Goal: Transaction & Acquisition: Purchase product/service

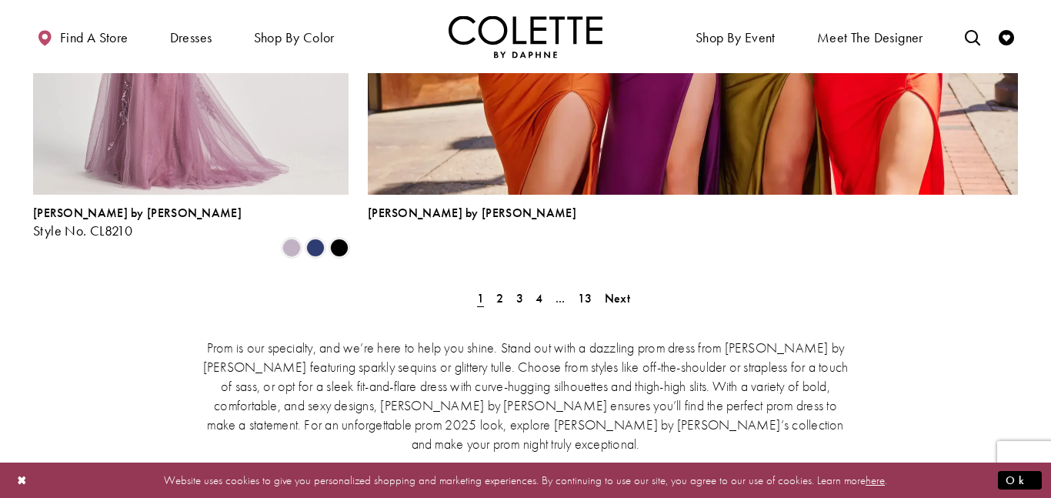
scroll to position [3574, 0]
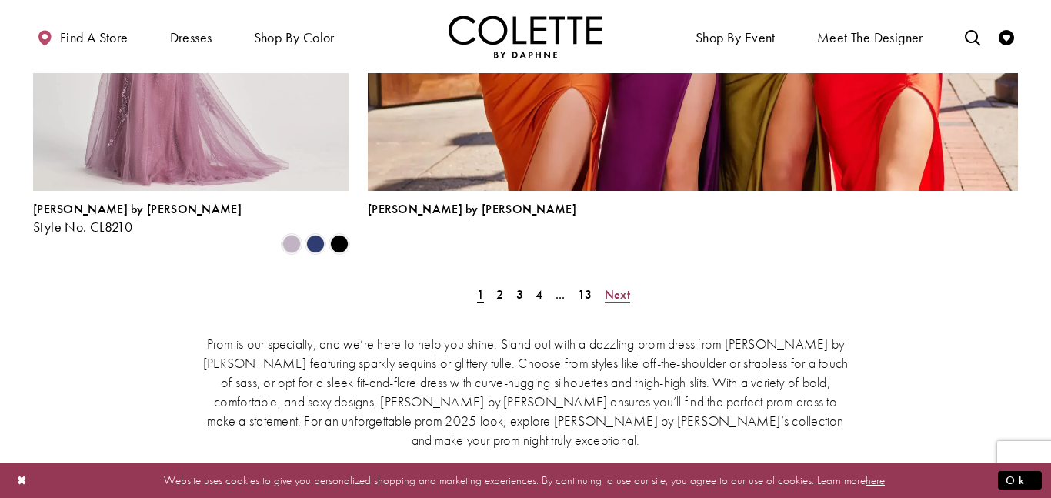
click at [621, 286] on span "Next" at bounding box center [617, 294] width 25 height 16
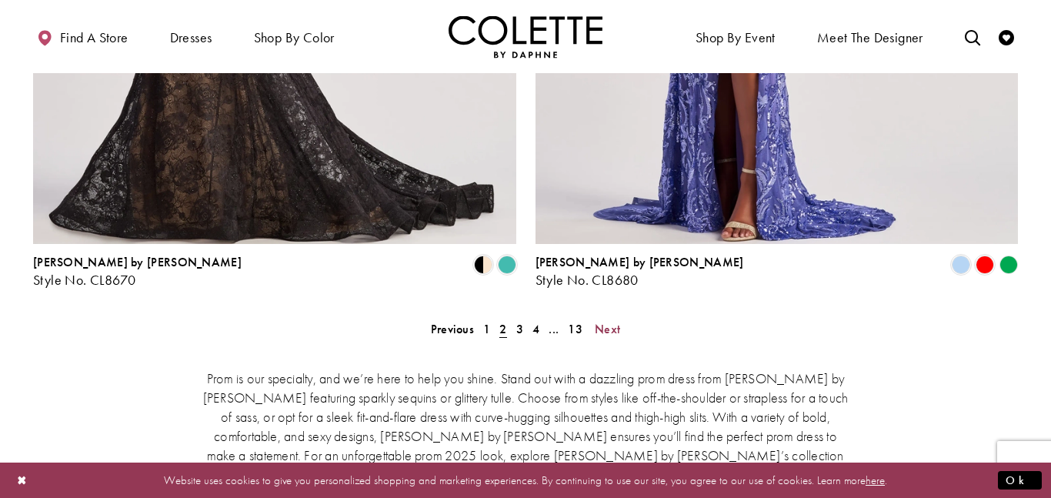
scroll to position [3200, 0]
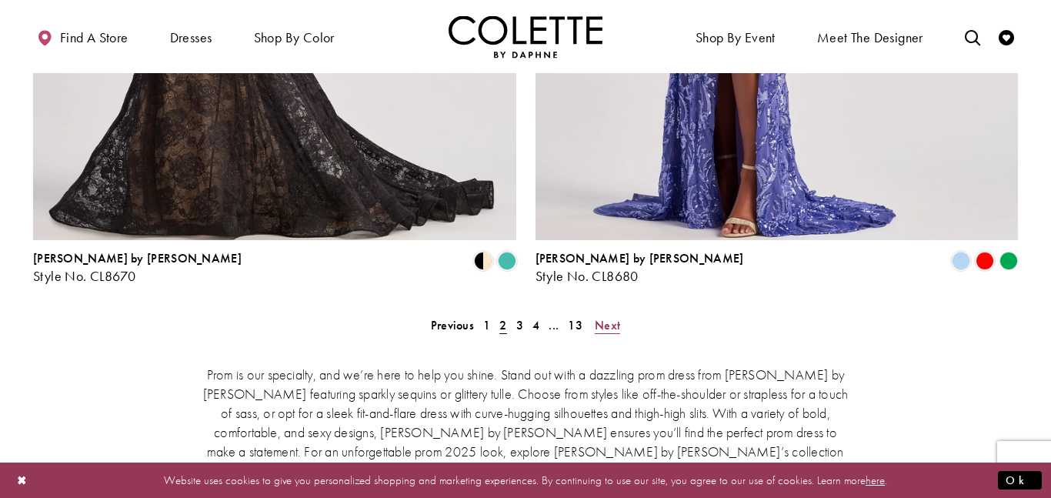
click at [613, 317] on span "Next" at bounding box center [607, 325] width 25 height 16
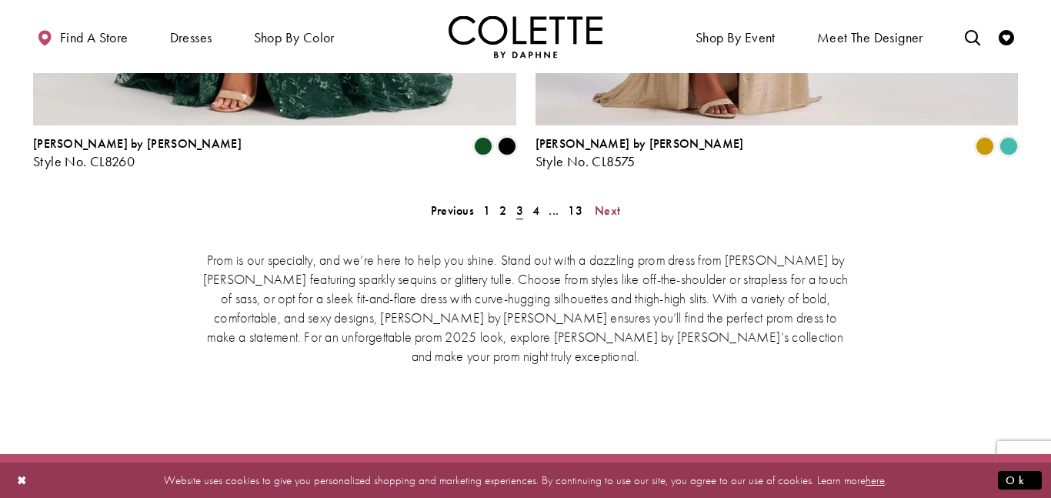
scroll to position [3316, 0]
click at [617, 202] on span "Next" at bounding box center [607, 210] width 25 height 16
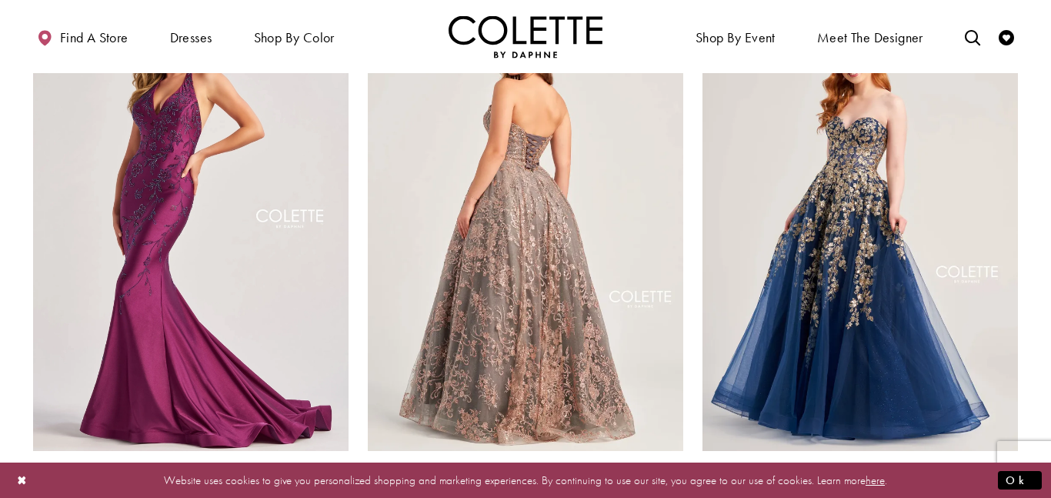
scroll to position [2180, 0]
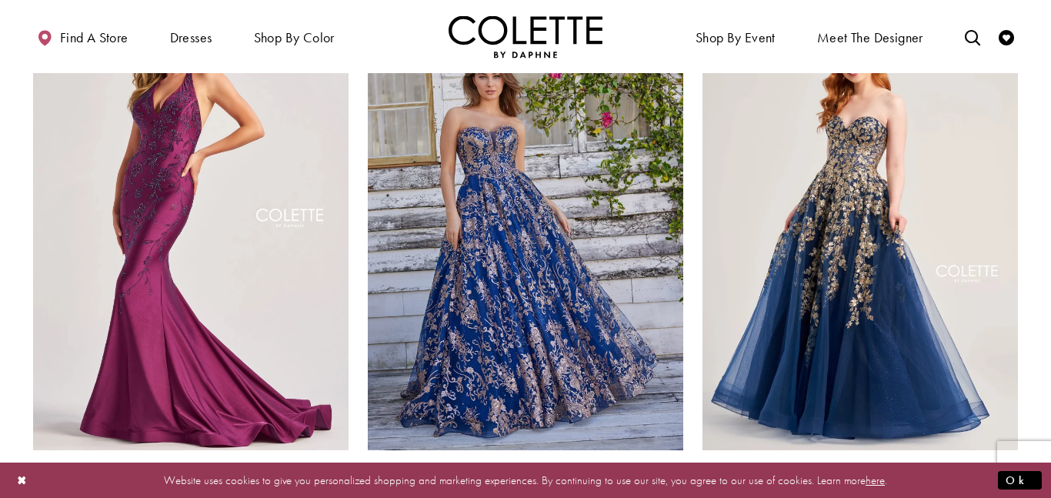
click at [624, 491] on polygon "Product List" at bounding box center [620, 503] width 12 height 24
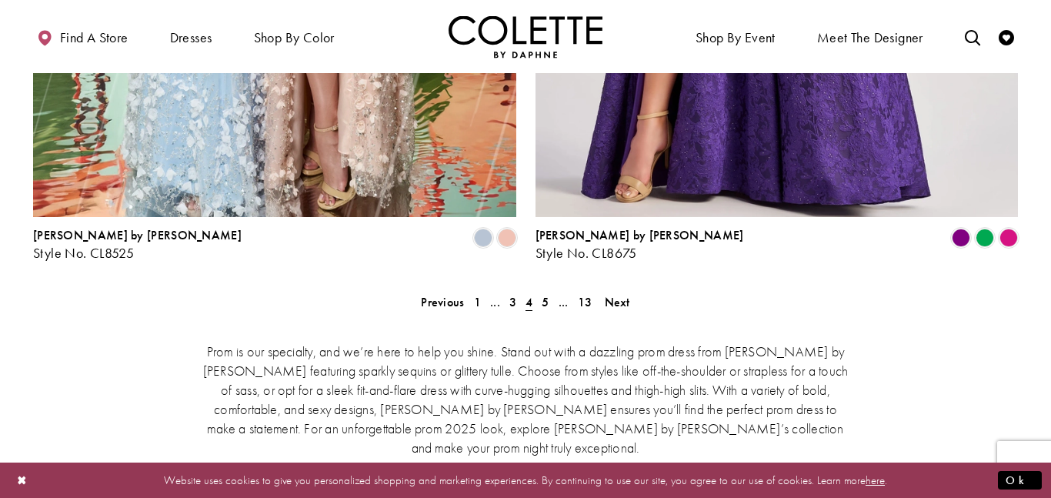
scroll to position [3225, 0]
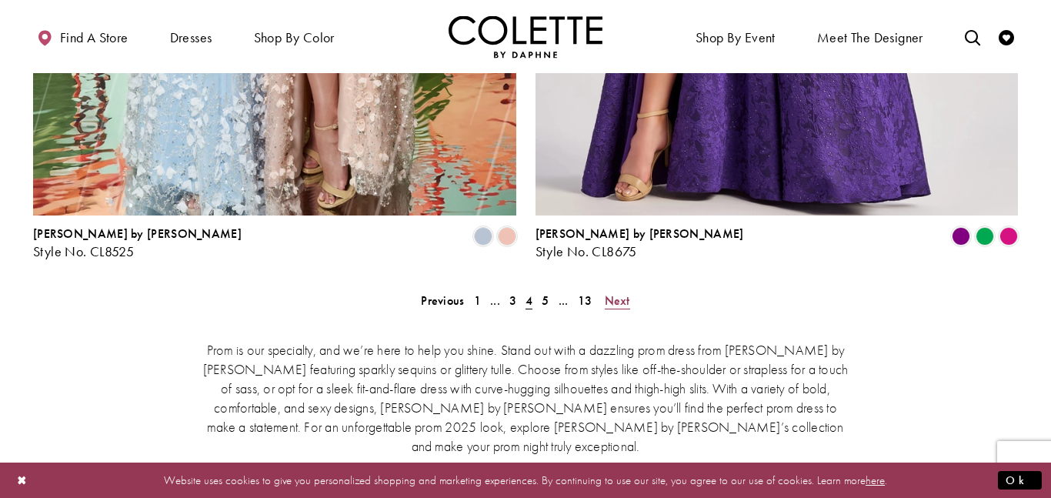
click at [607, 292] on span "Next" at bounding box center [617, 300] width 25 height 16
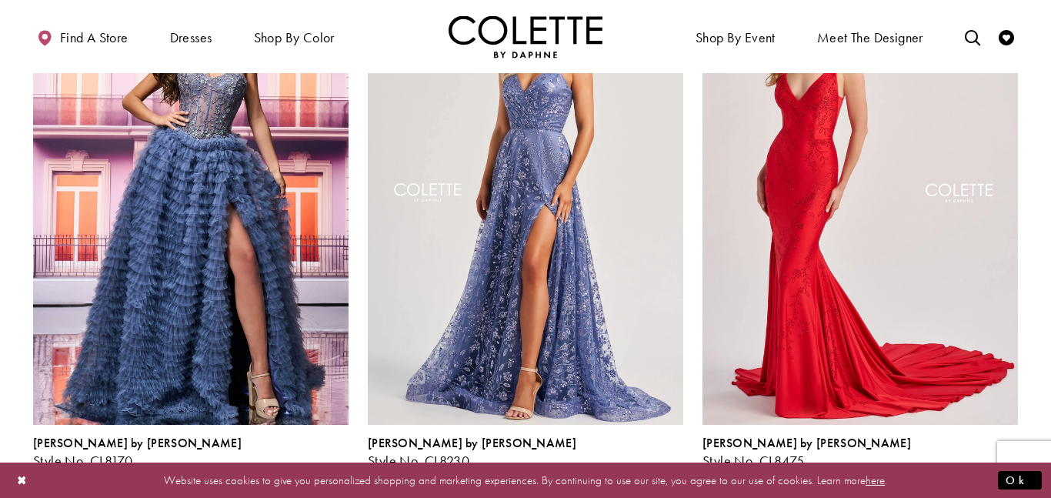
scroll to position [1624, 0]
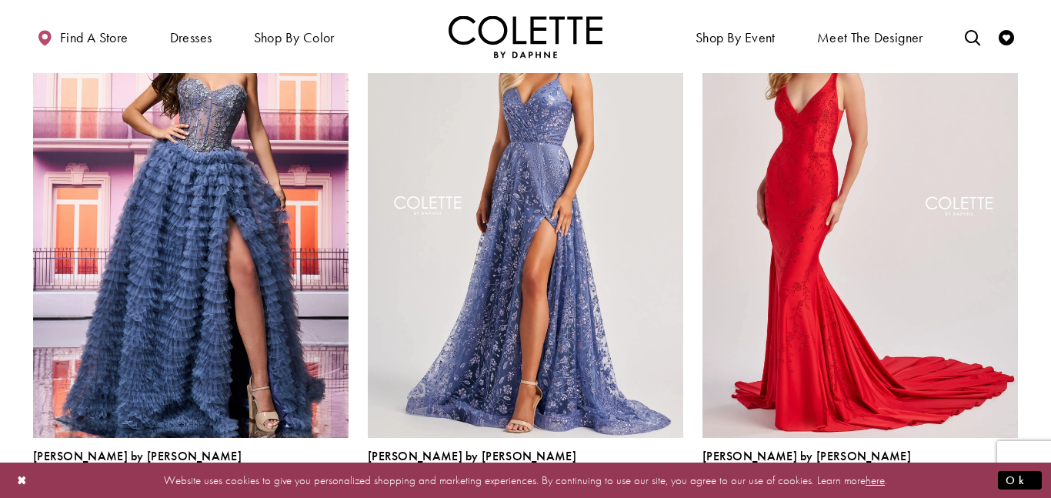
click at [650, 482] on span "Product List" at bounding box center [650, 491] width 18 height 18
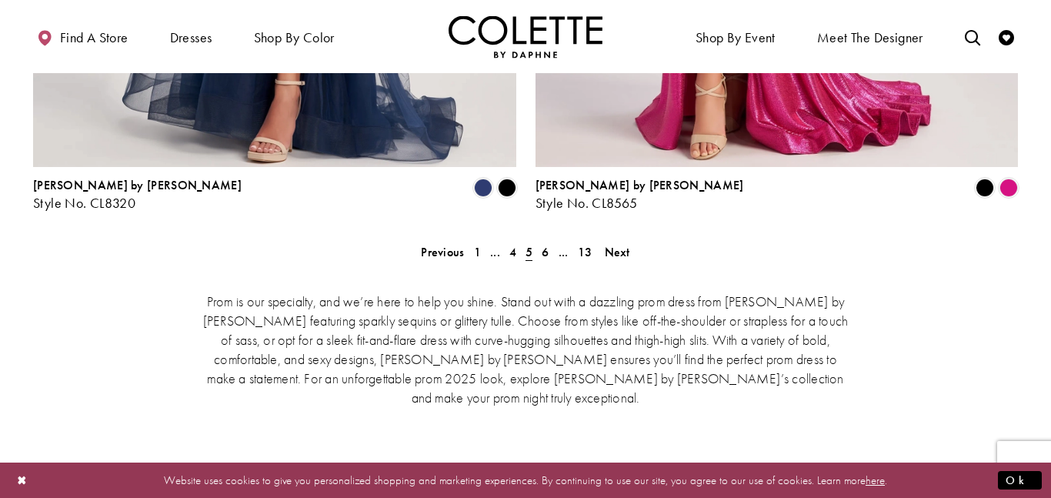
scroll to position [3285, 0]
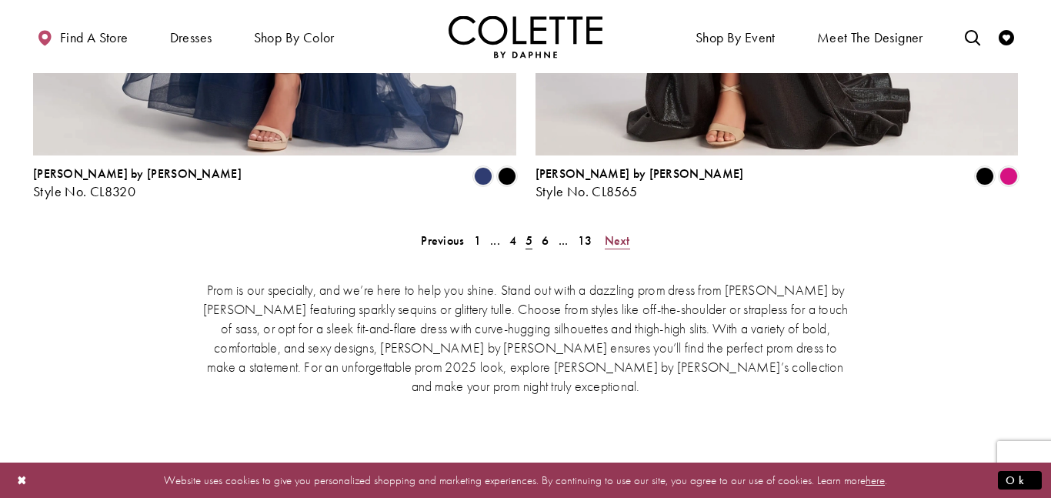
click at [612, 232] on span "Next" at bounding box center [617, 240] width 25 height 16
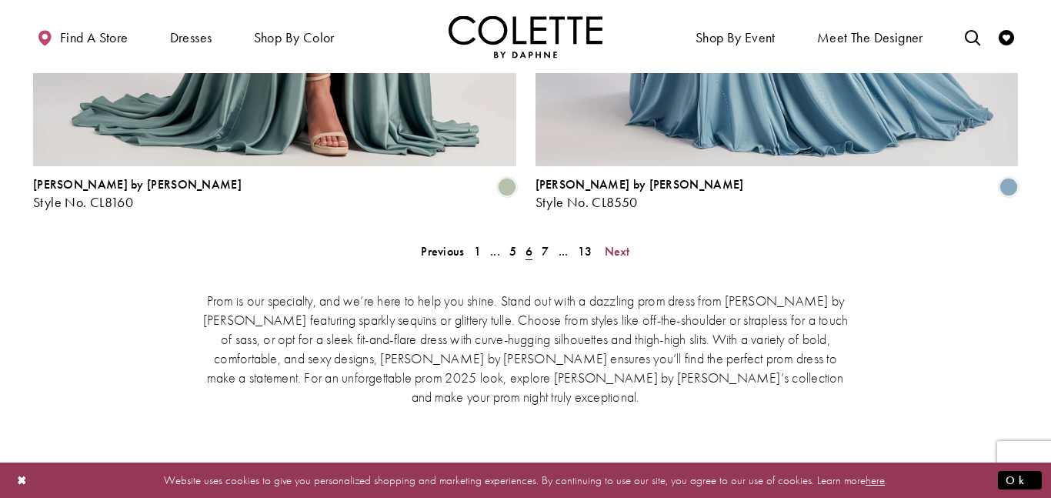
scroll to position [3277, 0]
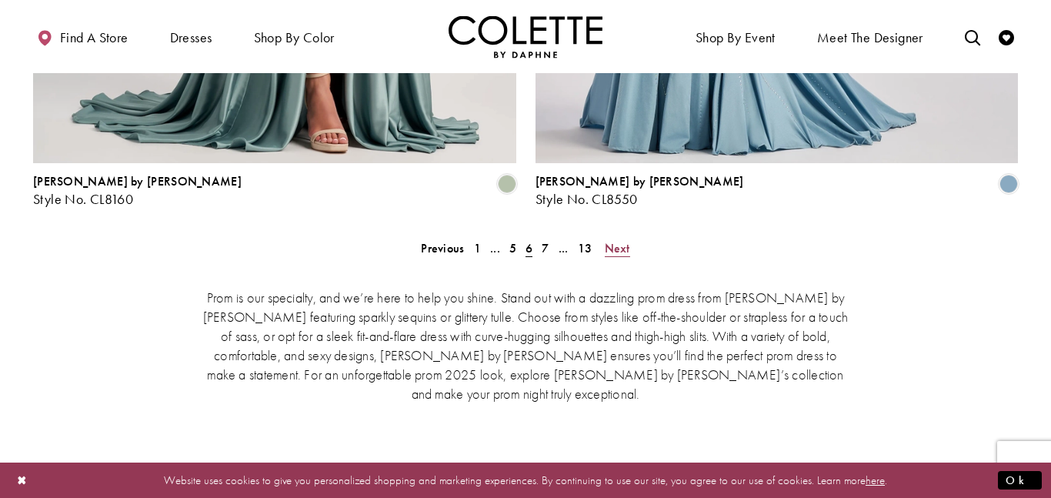
click at [607, 240] on span "Next" at bounding box center [617, 248] width 25 height 16
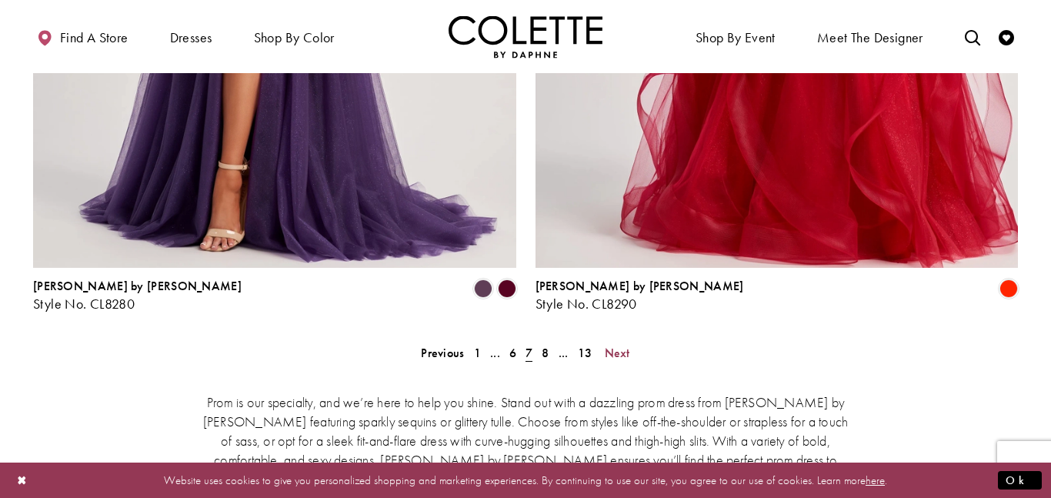
scroll to position [3182, 0]
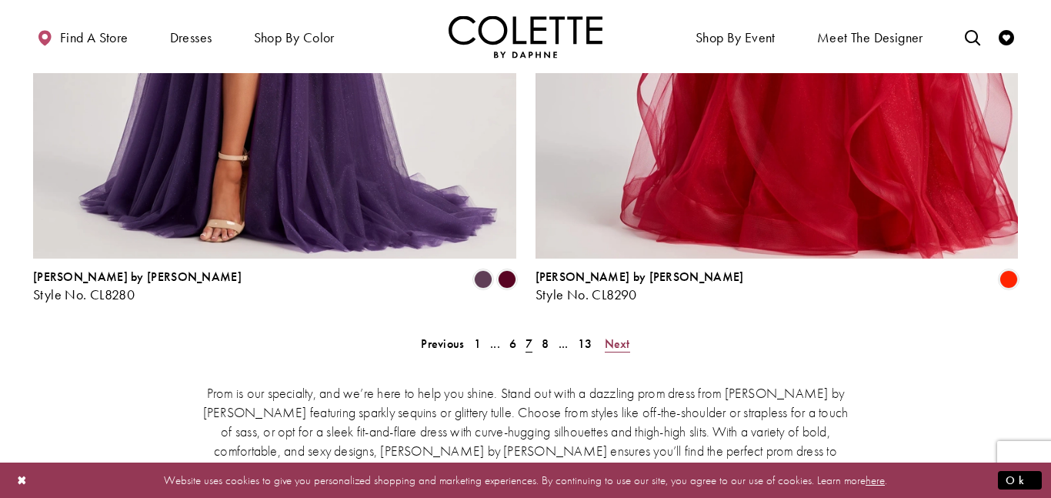
click at [616, 336] on span "Next" at bounding box center [617, 344] width 25 height 16
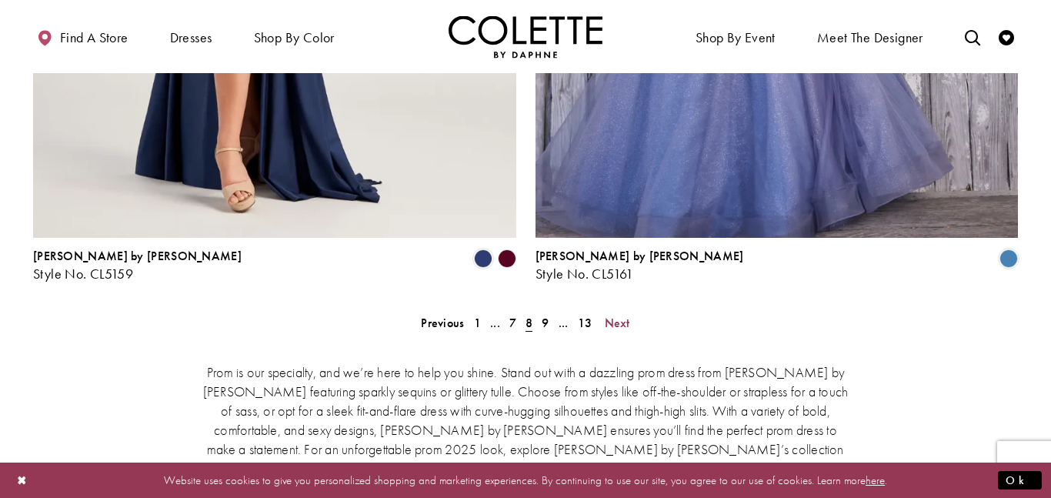
scroll to position [3220, 0]
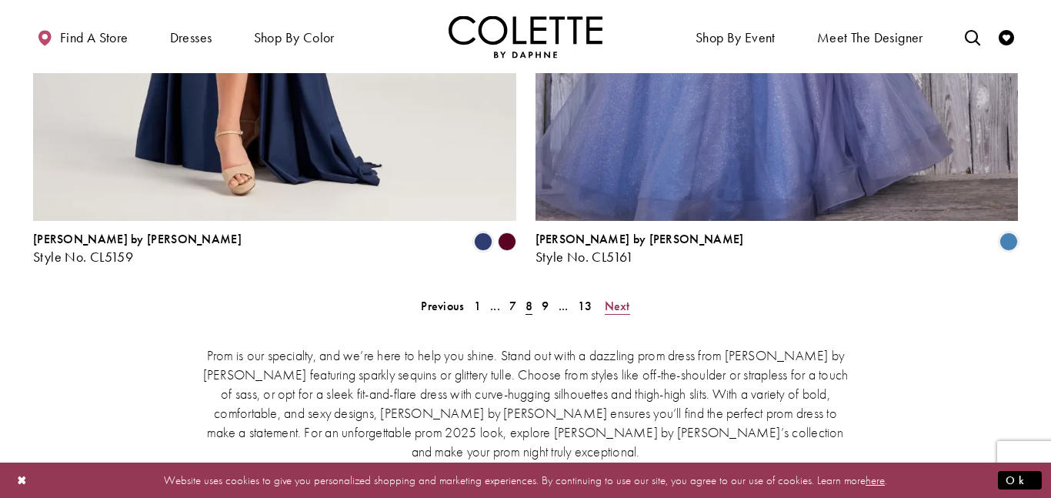
click at [614, 298] on span "Next" at bounding box center [617, 306] width 25 height 16
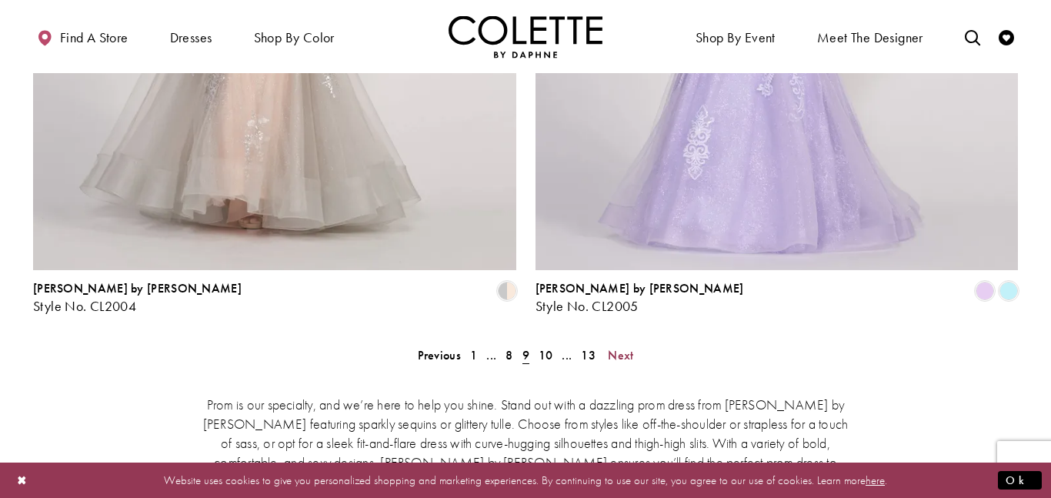
scroll to position [3173, 0]
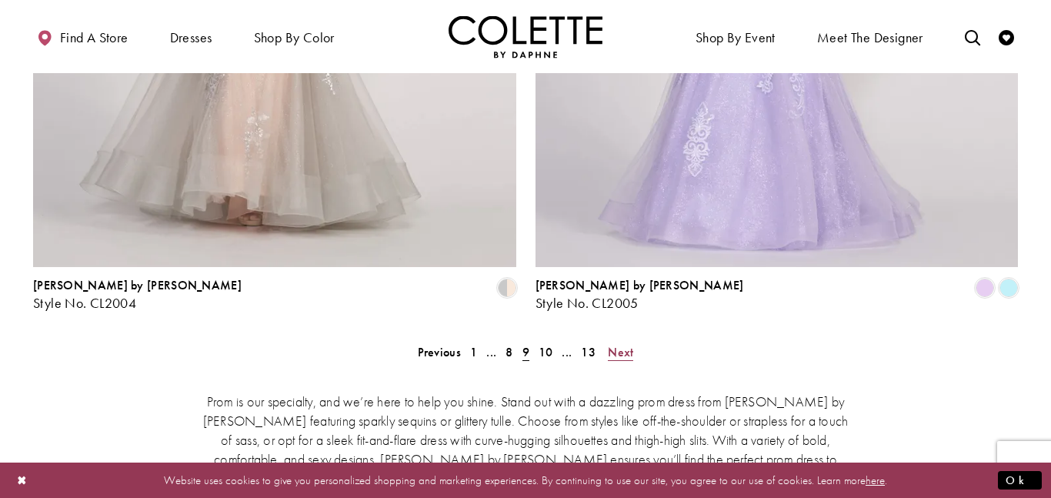
click at [617, 344] on span "Next" at bounding box center [620, 352] width 25 height 16
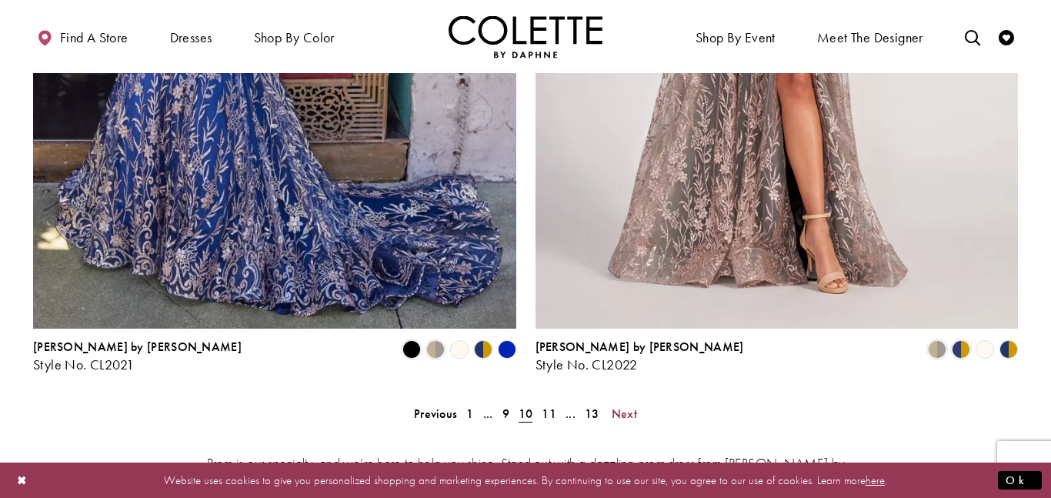
scroll to position [3161, 0]
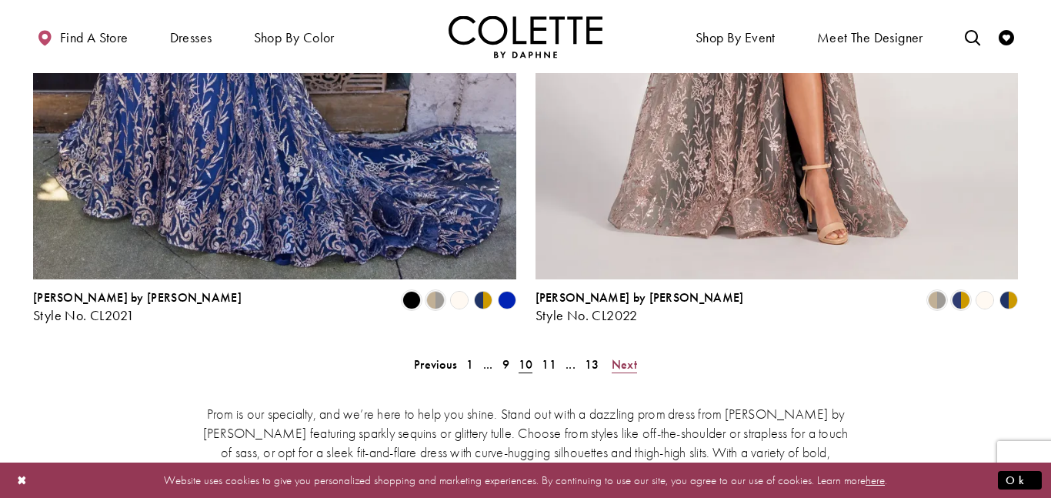
click at [631, 356] on span "Next" at bounding box center [624, 364] width 25 height 16
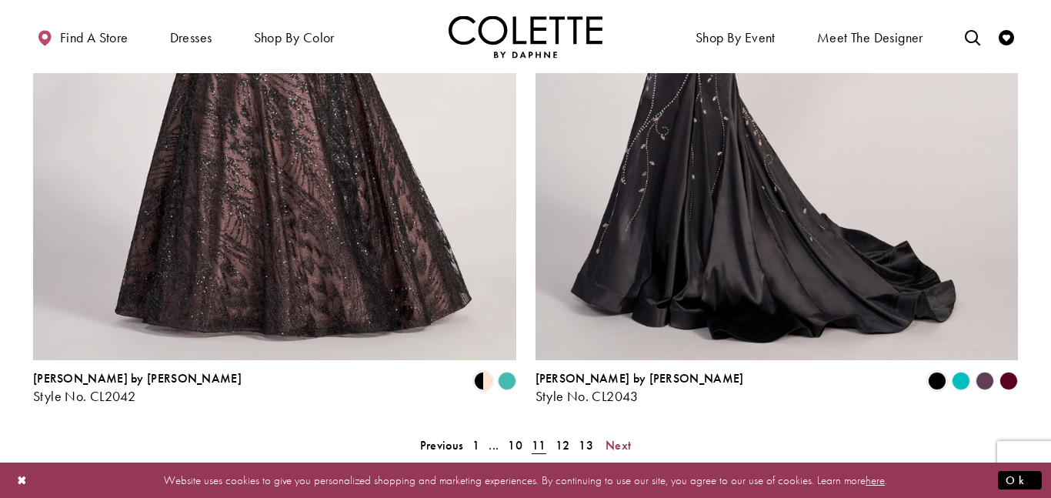
scroll to position [3082, 0]
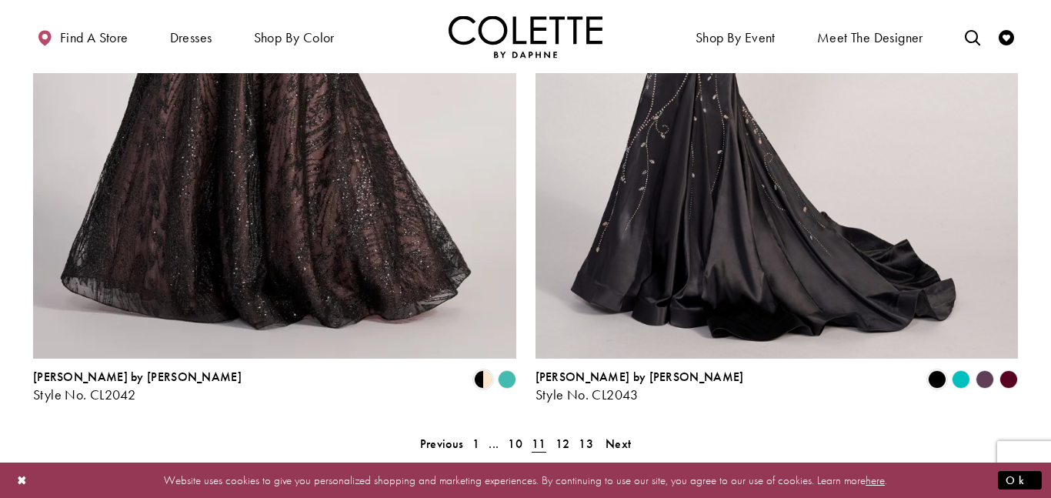
click at [507, 368] on polygon "Product List" at bounding box center [507, 380] width 24 height 24
click at [509, 368] on polygon "Product List" at bounding box center [507, 380] width 24 height 24
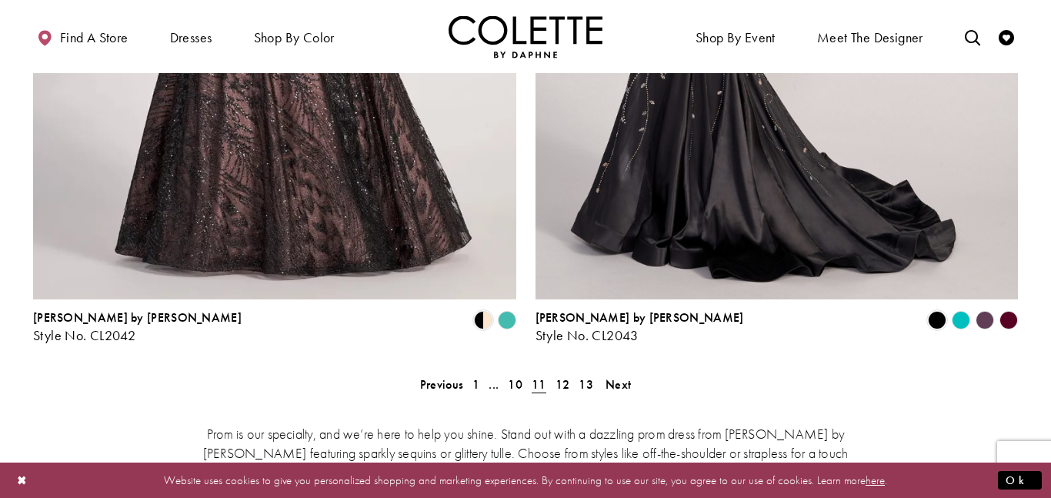
scroll to position [3162, 0]
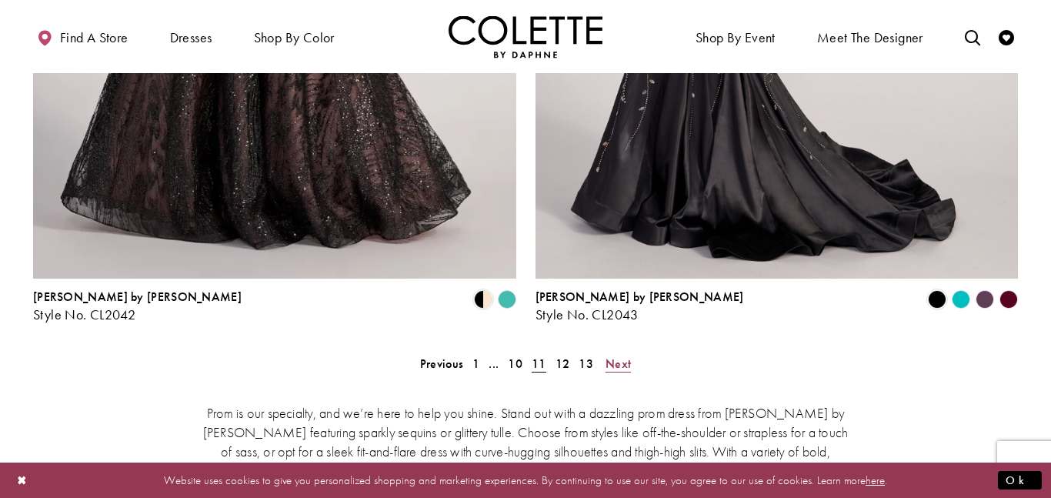
click at [605, 353] on link "Next" at bounding box center [618, 364] width 35 height 22
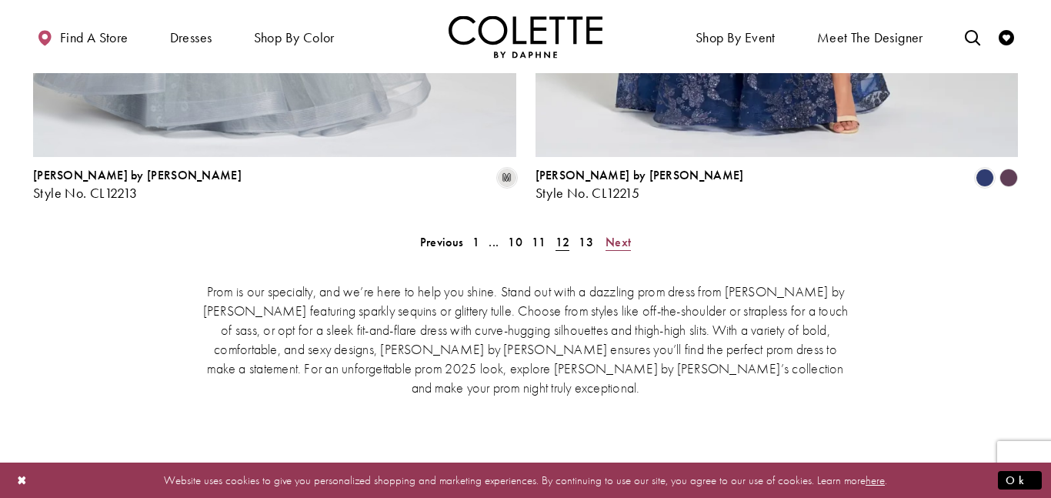
scroll to position [3286, 0]
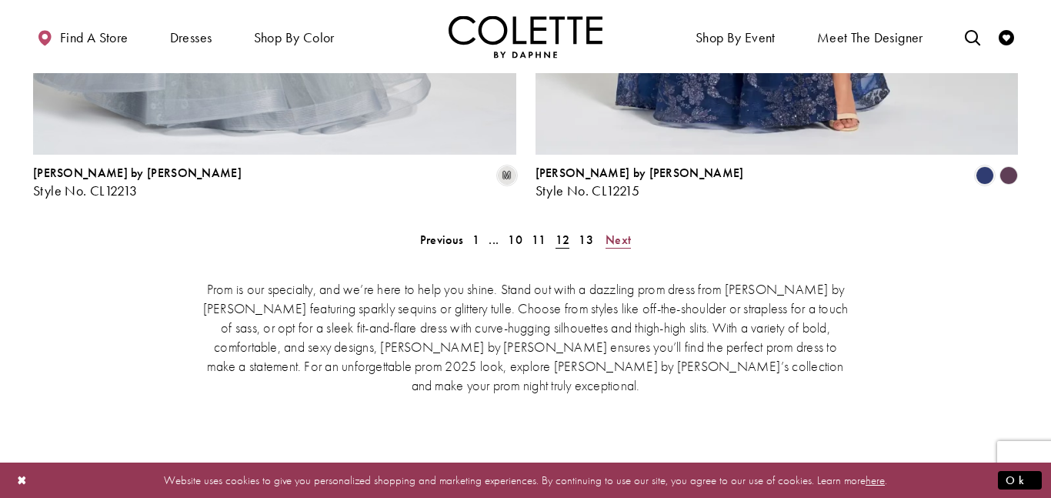
click at [610, 232] on span "Next" at bounding box center [618, 240] width 25 height 16
